Goal: Task Accomplishment & Management: Complete application form

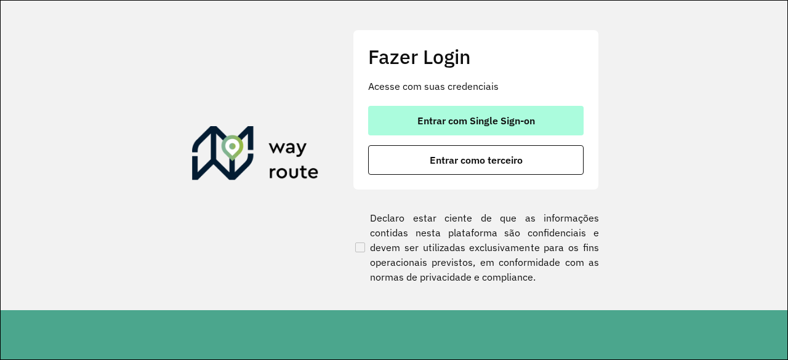
click at [395, 121] on button "Entrar com Single Sign-on" at bounding box center [475, 121] width 215 height 30
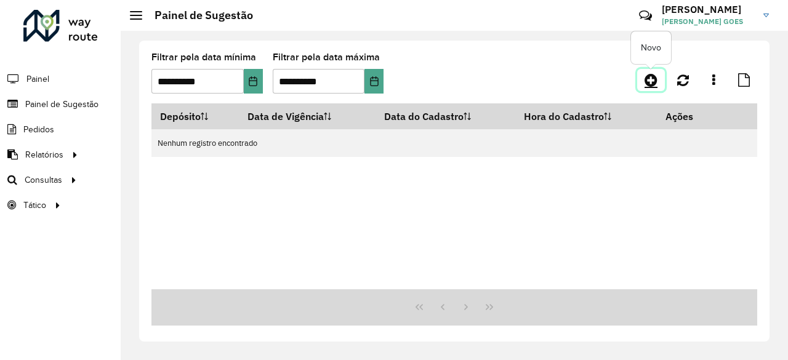
click at [650, 81] on icon at bounding box center [650, 80] width 13 height 15
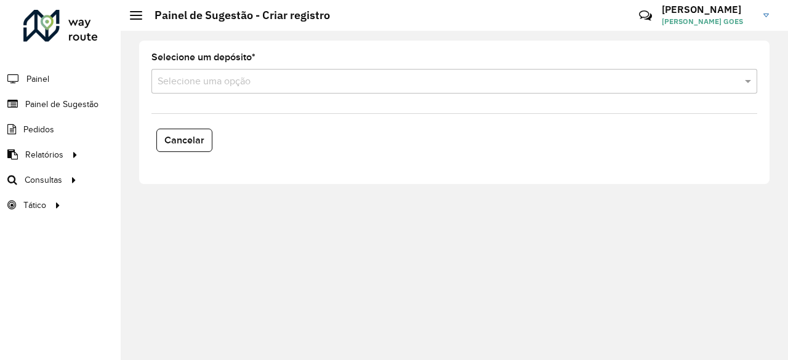
click at [700, 94] on formly-field "Selecione um depósito * Selecione uma opção" at bounding box center [454, 78] width 620 height 50
click at [728, 81] on div at bounding box center [453, 81] width 605 height 15
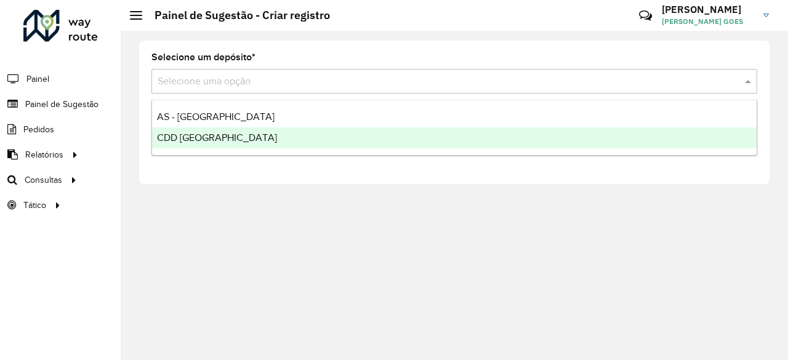
click at [278, 136] on div "CDD [GEOGRAPHIC_DATA]" at bounding box center [454, 137] width 604 height 21
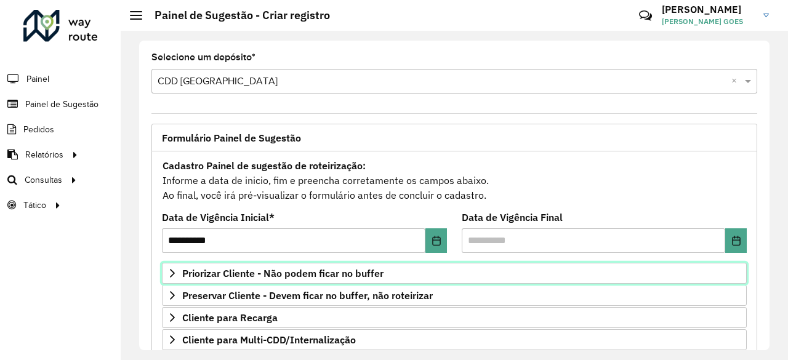
click at [276, 269] on span "Priorizar Cliente - Não podem ficar no buffer" at bounding box center [282, 273] width 201 height 10
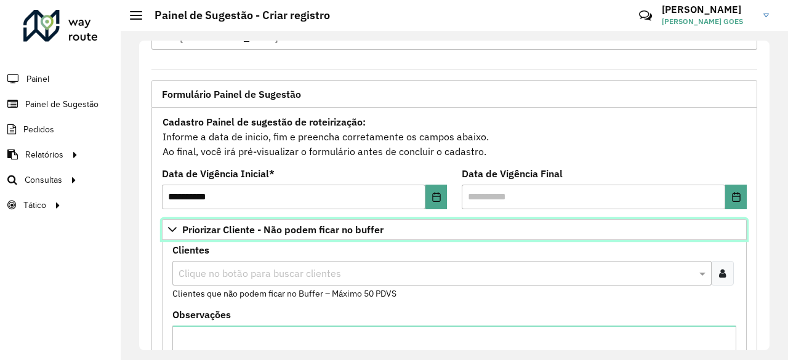
scroll to position [52, 0]
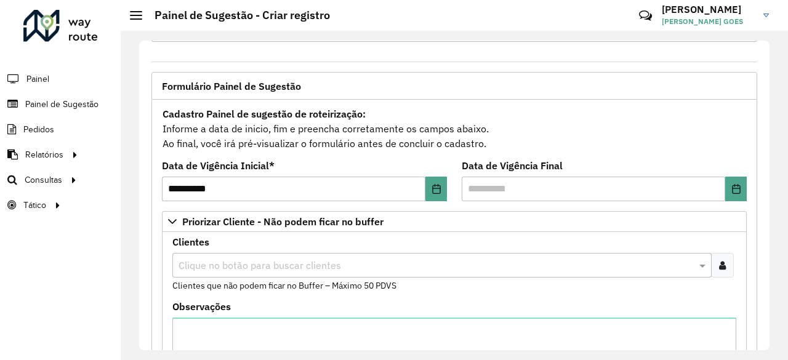
click at [725, 259] on div at bounding box center [722, 265] width 23 height 25
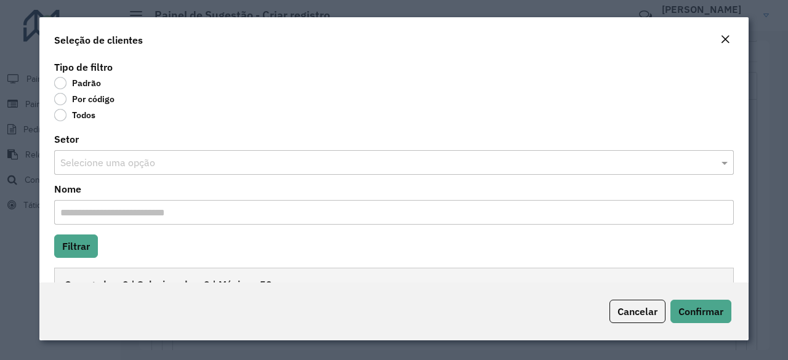
click at [60, 99] on label "Por código" at bounding box center [84, 99] width 60 height 12
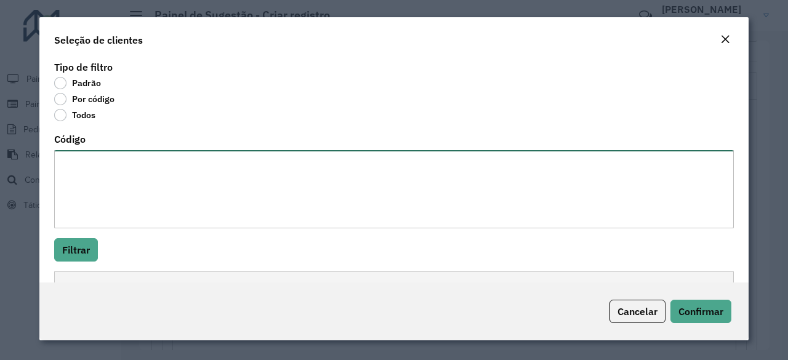
click at [121, 179] on textarea "Código" at bounding box center [393, 189] width 679 height 78
paste textarea "***** ***** ***** ***** ***** ***** ***** *****"
type textarea "***** ***** ***** ***** ***** ***** ***** *****"
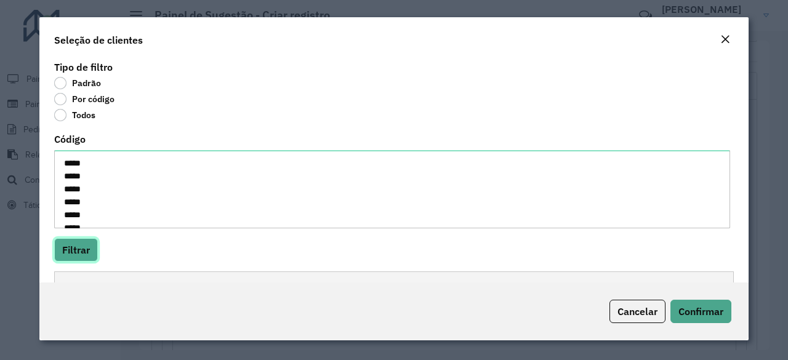
click at [84, 246] on button "Filtrar" at bounding box center [76, 249] width 44 height 23
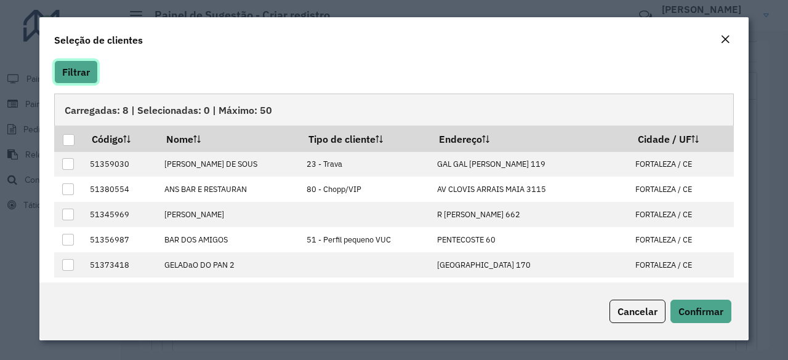
scroll to position [178, 0]
click at [68, 135] on div at bounding box center [69, 140] width 12 height 12
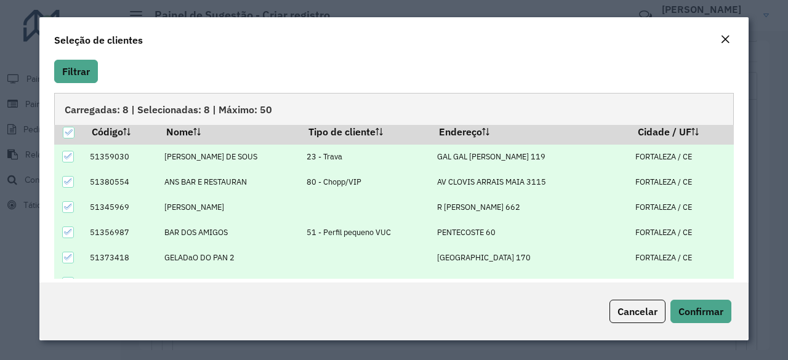
scroll to position [0, 0]
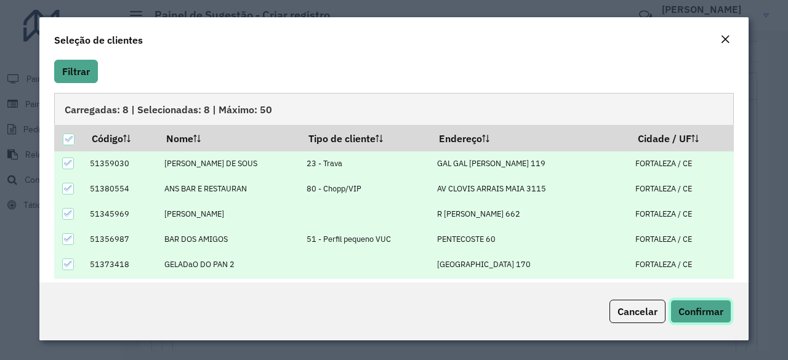
click at [707, 309] on span "Confirmar" at bounding box center [700, 311] width 45 height 12
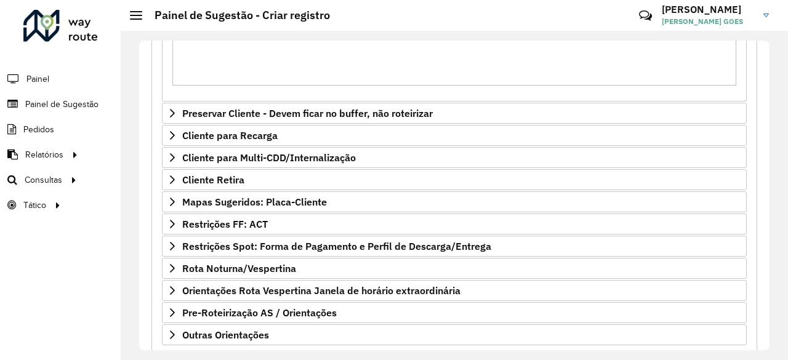
scroll to position [452, 0]
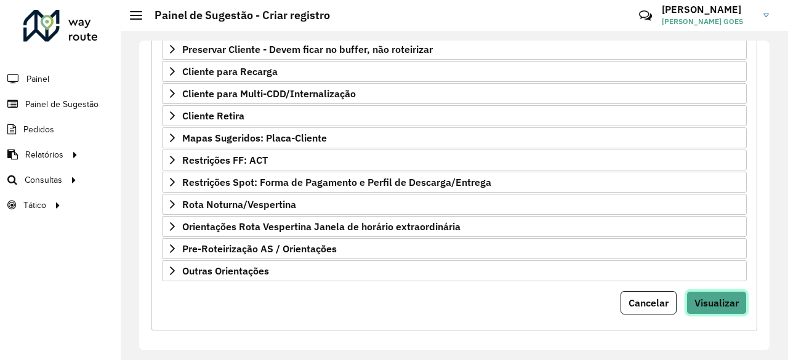
click at [716, 299] on span "Visualizar" at bounding box center [716, 303] width 44 height 12
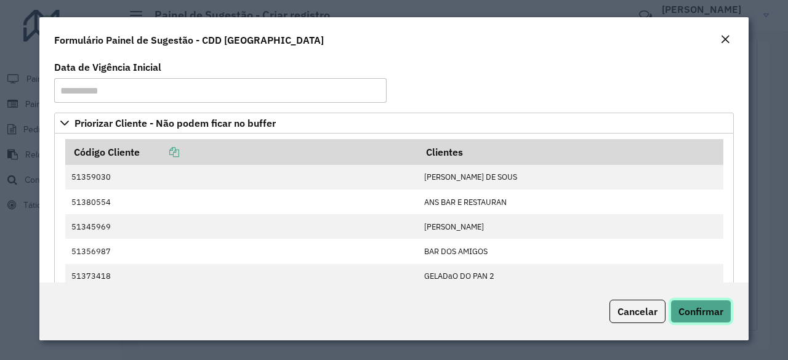
click at [692, 309] on span "Confirmar" at bounding box center [700, 311] width 45 height 12
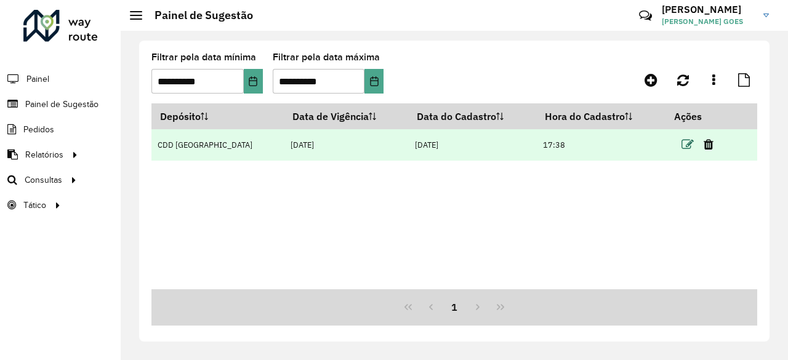
click at [681, 141] on icon at bounding box center [687, 144] width 12 height 12
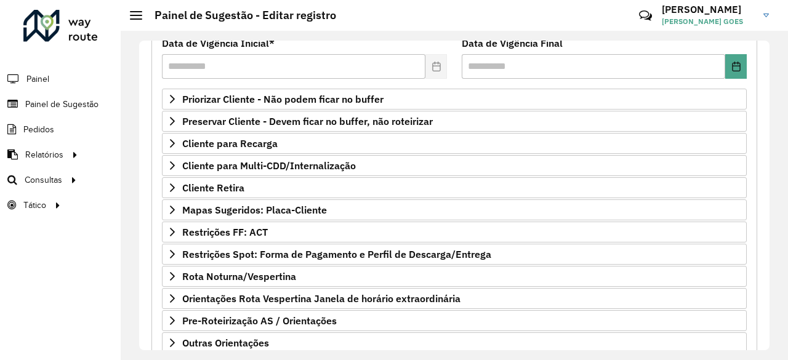
scroll to position [246, 0]
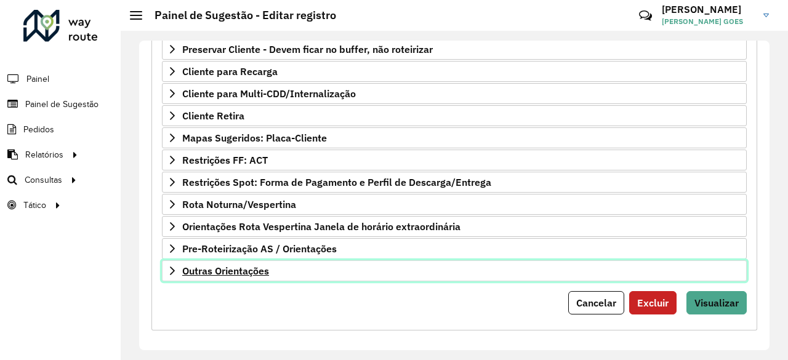
click at [249, 266] on span "Outras Orientações" at bounding box center [225, 271] width 87 height 10
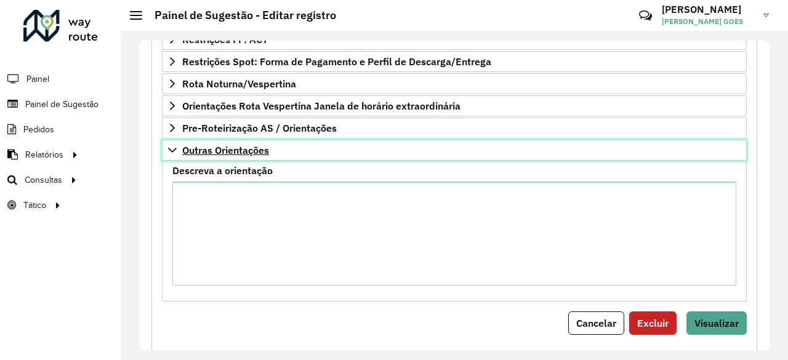
scroll to position [367, 0]
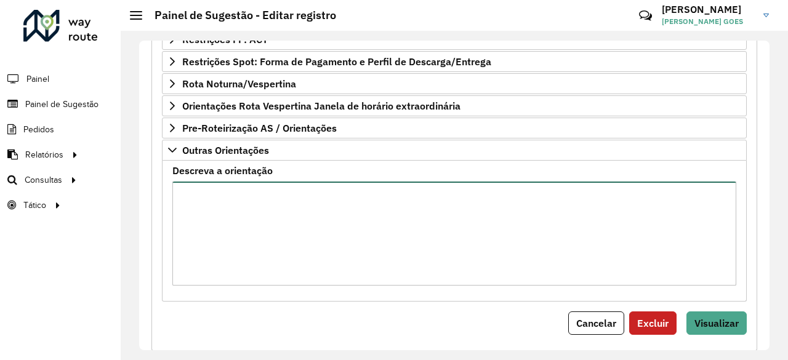
click at [267, 244] on textarea "Descreva a orientação" at bounding box center [454, 233] width 564 height 104
paste textarea "**********"
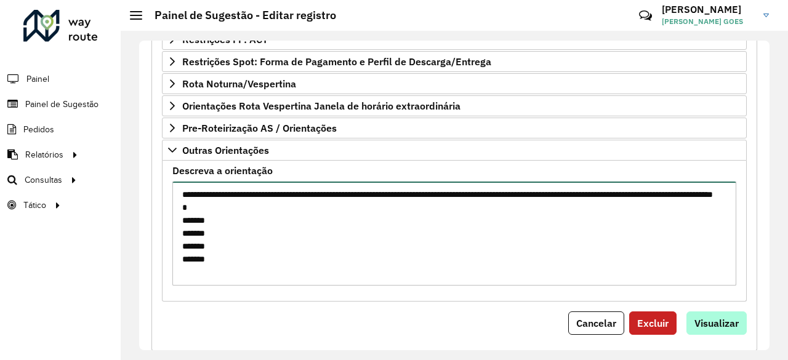
type textarea "**********"
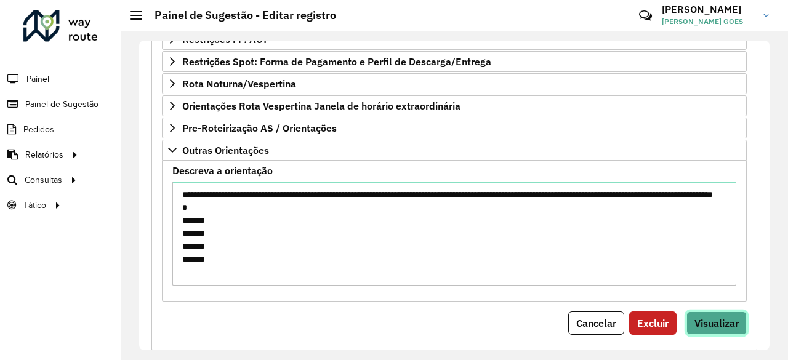
click at [701, 311] on button "Visualizar" at bounding box center [716, 322] width 60 height 23
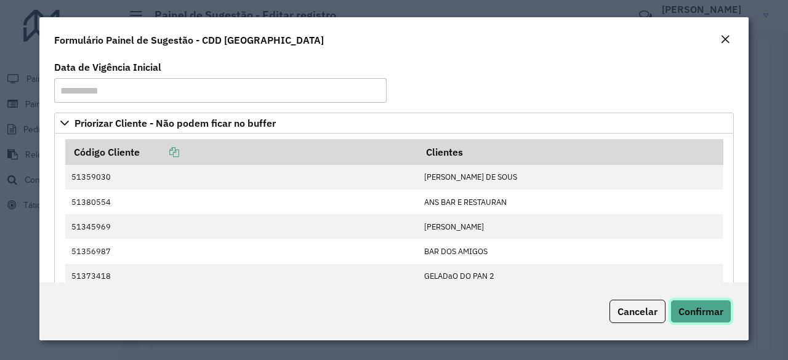
click at [700, 316] on span "Confirmar" at bounding box center [700, 311] width 45 height 12
